Goal: Complete application form: Complete application form

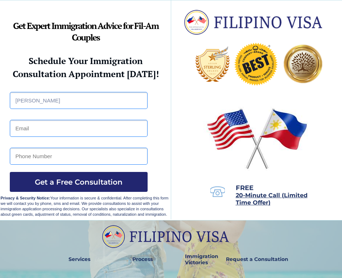
click at [40, 103] on input "[PERSON_NAME]" at bounding box center [79, 100] width 138 height 17
type input "j"
type input "[PERSON_NAME]"
type input "j"
type input "[EMAIL_ADDRESS][DOMAIN_NAME]"
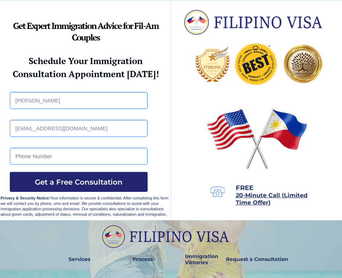
type input "9604589037"
click at [57, 183] on span "Get a Free Consultation" at bounding box center [79, 182] width 138 height 9
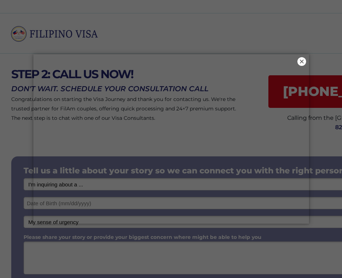
click at [301, 62] on button "×" at bounding box center [301, 61] width 9 height 9
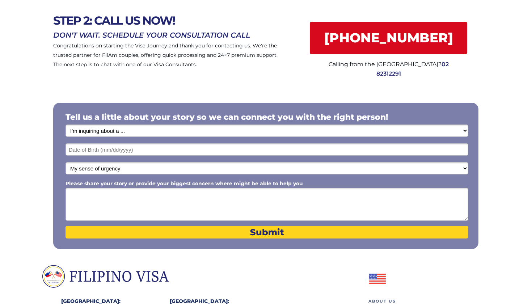
scroll to position [54, 0]
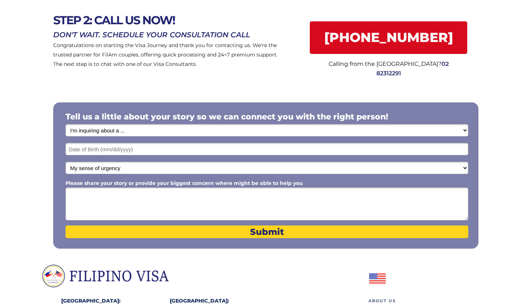
select select "1795"
click at [159, 147] on input "text" at bounding box center [267, 149] width 403 height 12
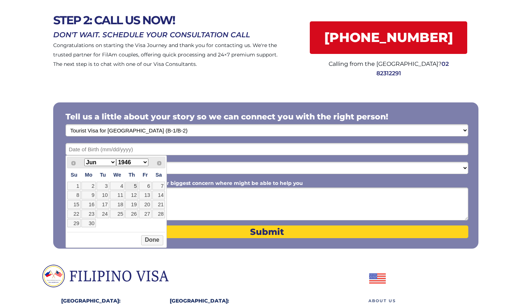
click at [134, 189] on link "5" at bounding box center [131, 186] width 13 height 9
type input "06/05/2025"
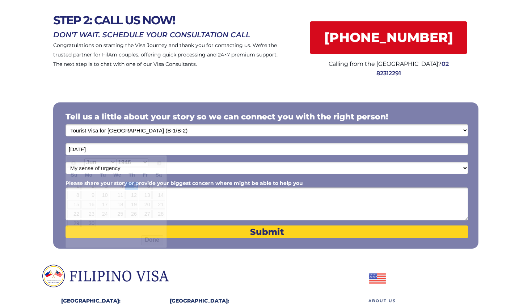
click at [125, 149] on input "06/05/2025" at bounding box center [267, 149] width 403 height 12
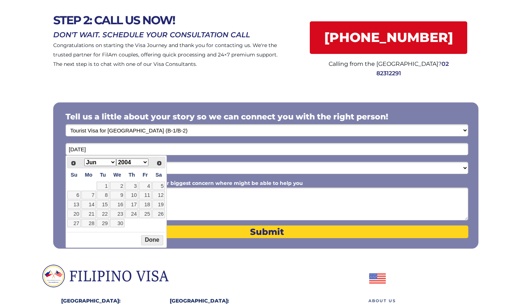
click at [149, 243] on button "Done" at bounding box center [152, 240] width 22 height 10
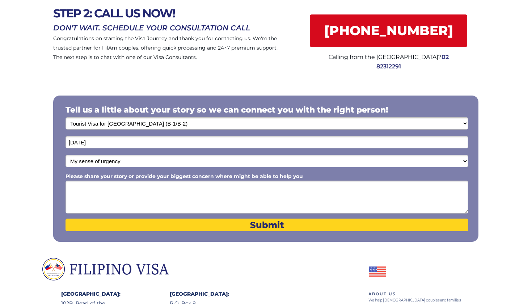
scroll to position [62, 0]
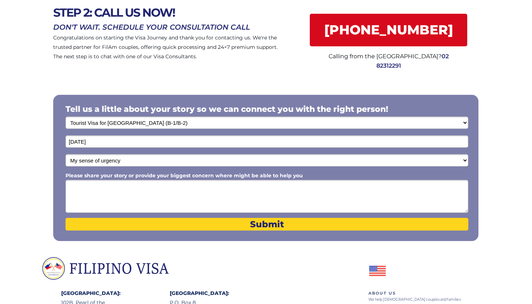
click at [112, 192] on textarea "Please share your story or provide your biggest concern where might be able to …" at bounding box center [267, 196] width 403 height 33
type textarea "a"
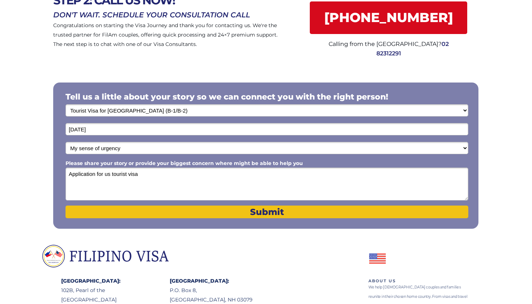
scroll to position [74, 0]
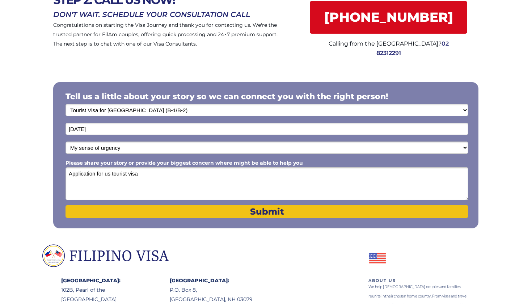
type textarea "Application for us tourist visa"
click at [216, 212] on span "Submit" at bounding box center [267, 211] width 403 height 11
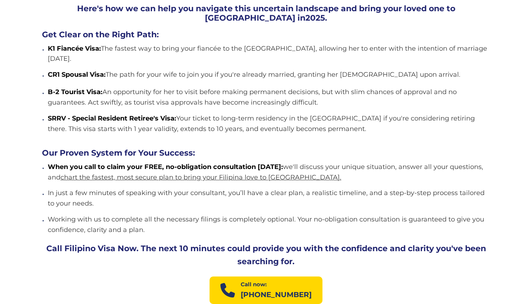
scroll to position [669, 0]
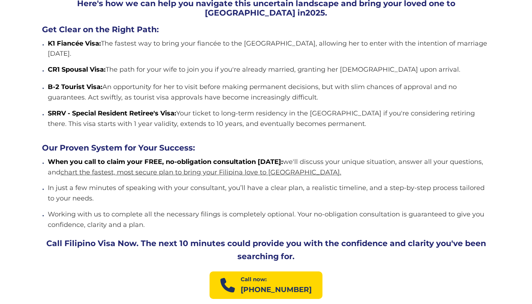
click at [251, 143] on h2 "Our Proven System for Your Success:" at bounding box center [266, 147] width 448 height 9
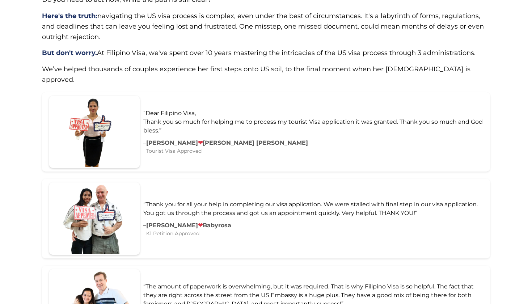
scroll to position [188, 0]
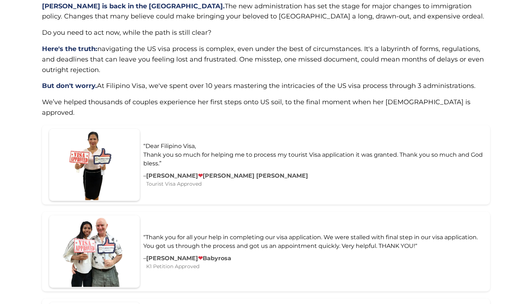
click at [7, 55] on div at bounding box center [266, 36] width 532 height 180
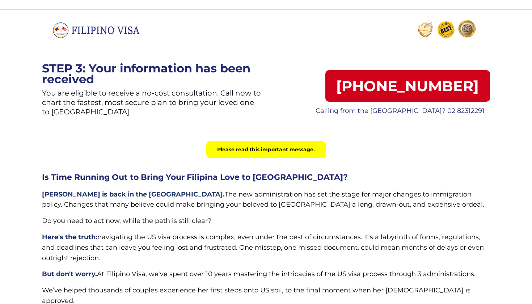
scroll to position [0, 0]
drag, startPoint x: 4, startPoint y: 70, endPoint x: 140, endPoint y: 30, distance: 141.0
drag, startPoint x: 140, startPoint y: 30, endPoint x: 46, endPoint y: 45, distance: 94.9
click at [46, 45] on div at bounding box center [266, 29] width 532 height 40
click at [87, 25] on img at bounding box center [99, 30] width 92 height 16
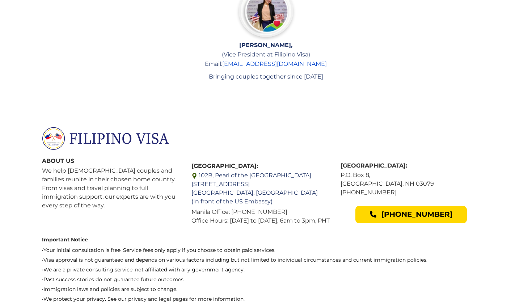
scroll to position [1542, 0]
